Goal: Information Seeking & Learning: Find specific fact

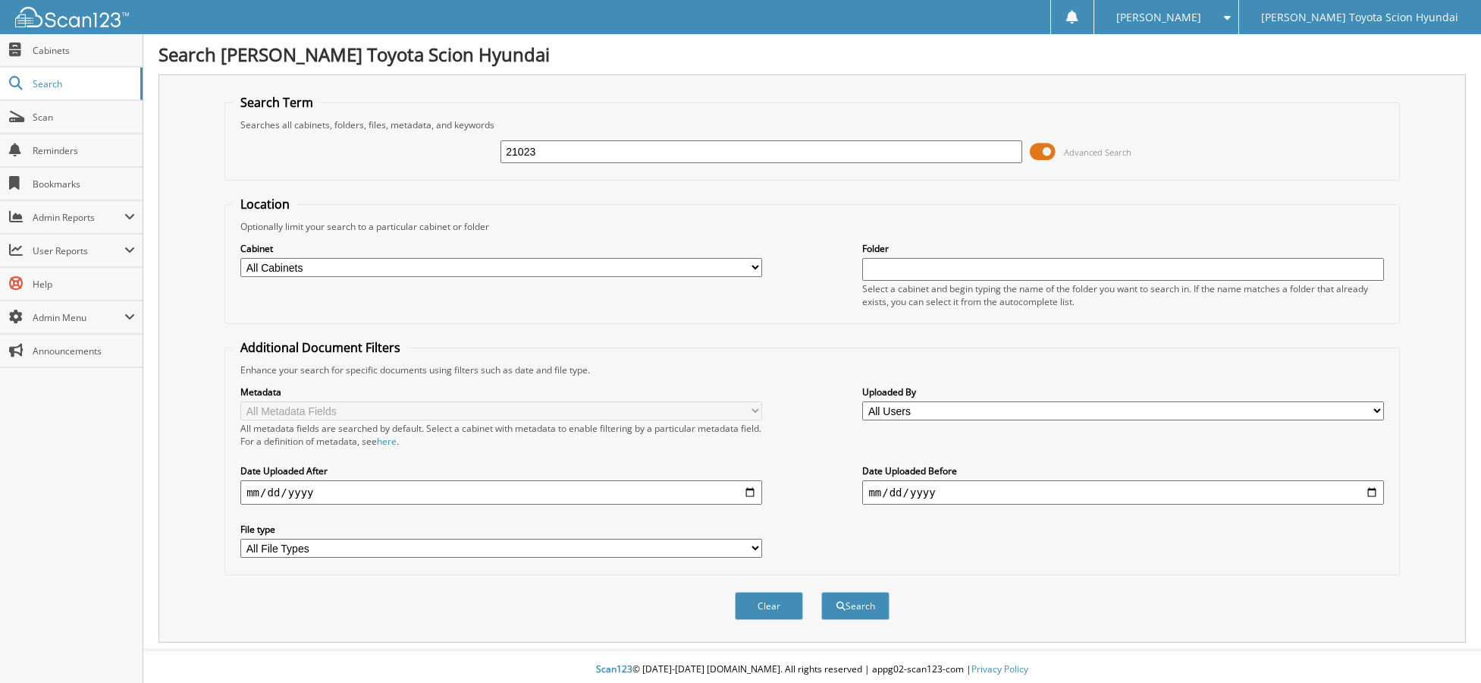
type input "21023"
click at [821, 592] on button "Search" at bounding box center [855, 606] width 68 height 28
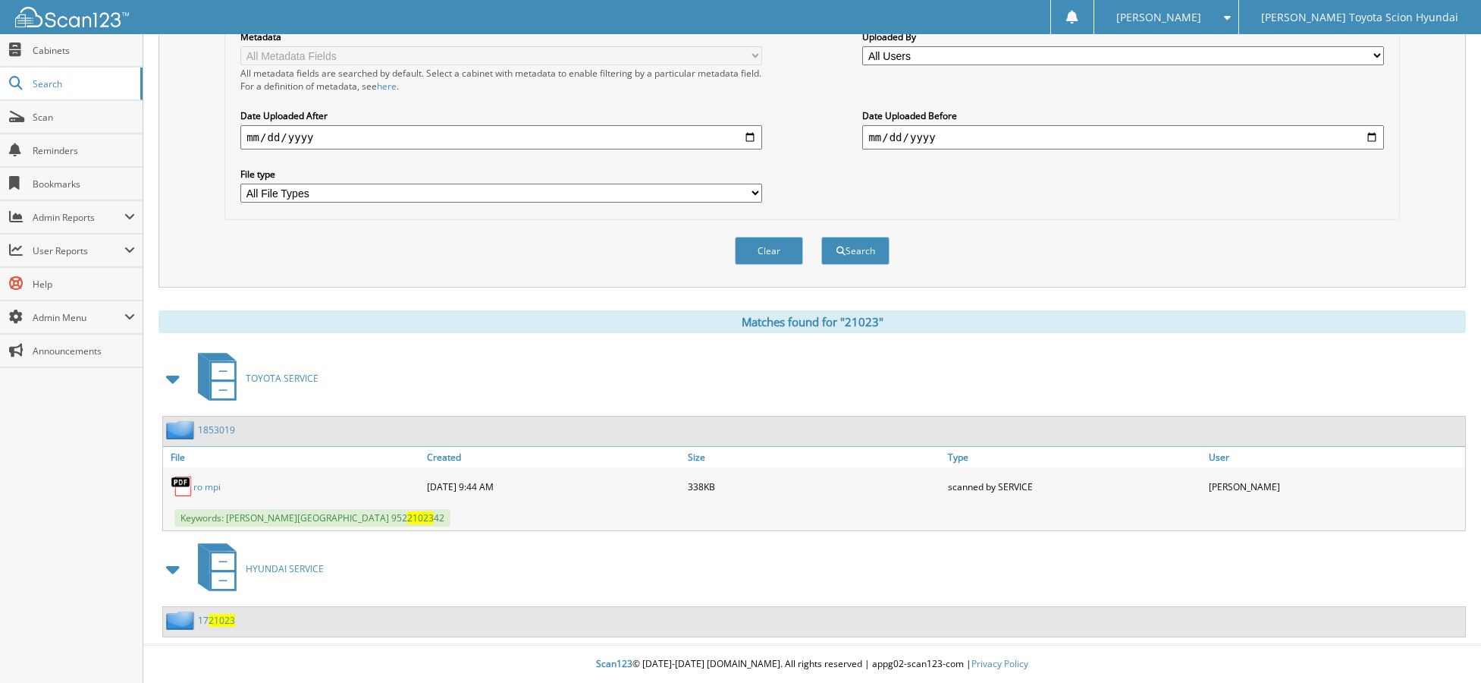
click at [586, 231] on div "Clear Search" at bounding box center [812, 250] width 1176 height 61
click at [369, 225] on div "Clear Search" at bounding box center [812, 250] width 1176 height 61
